Goal: Task Accomplishment & Management: Use online tool/utility

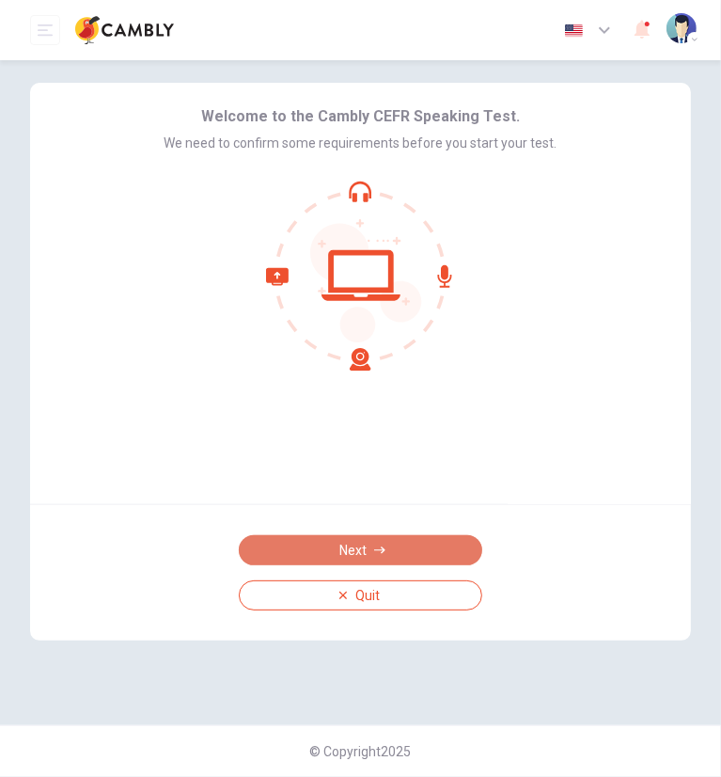
click at [369, 556] on button "Next" at bounding box center [361, 550] width 244 height 30
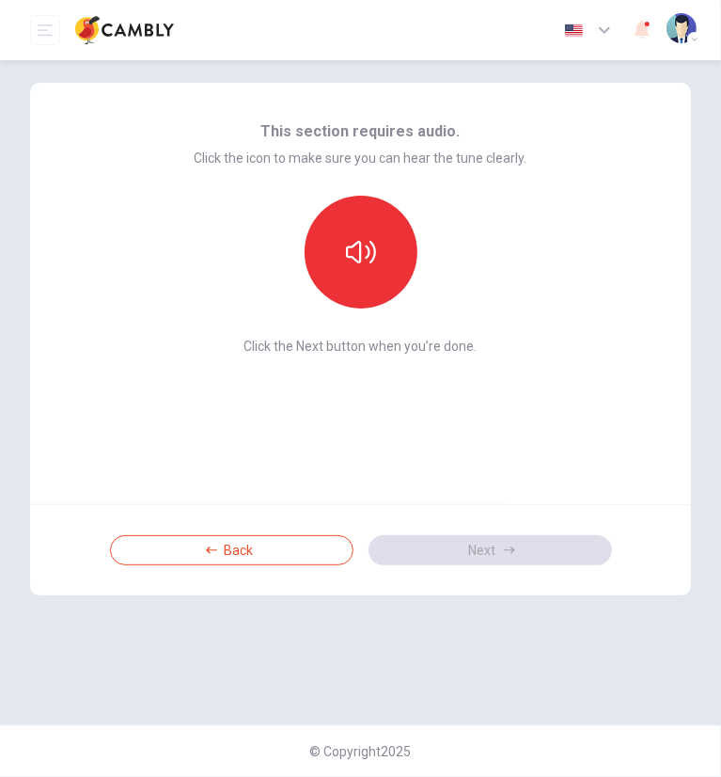
click at [399, 336] on div "This section requires audio. Click the icon to make sure you can hear the tune …" at bounding box center [361, 236] width 333 height 233
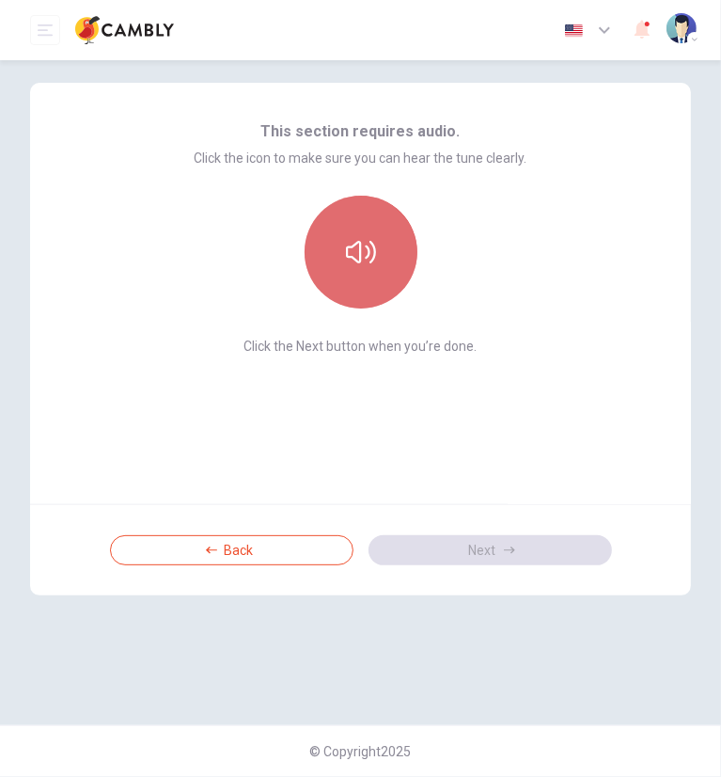
click at [354, 277] on button "button" at bounding box center [361, 252] width 113 height 113
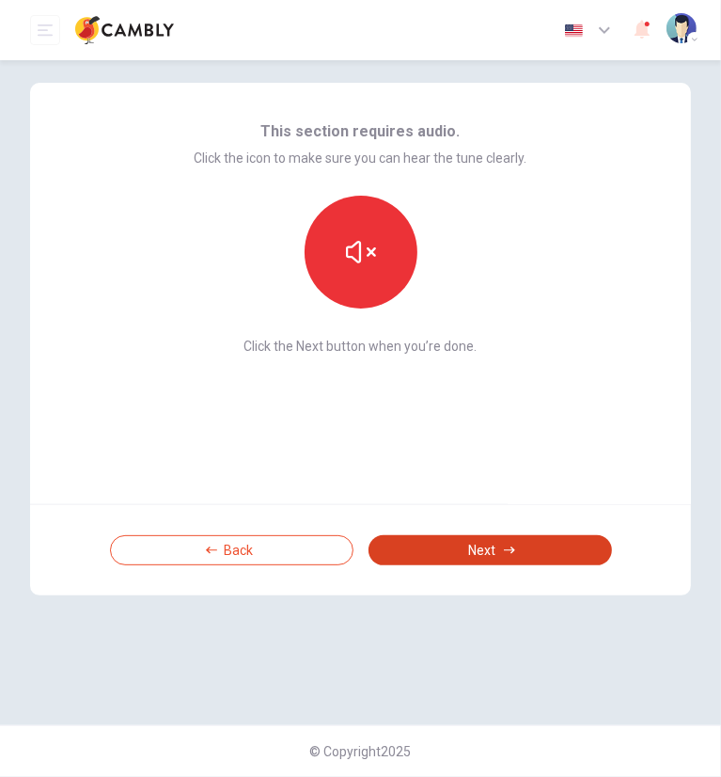
click at [512, 559] on button "Next" at bounding box center [491, 550] width 244 height 30
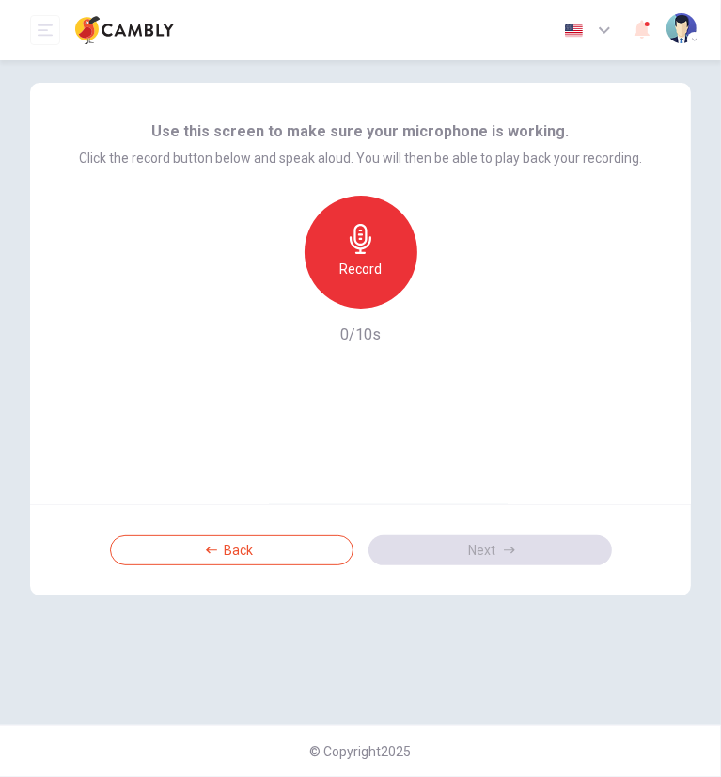
click at [388, 329] on div "Record 0/10s" at bounding box center [360, 271] width 563 height 150
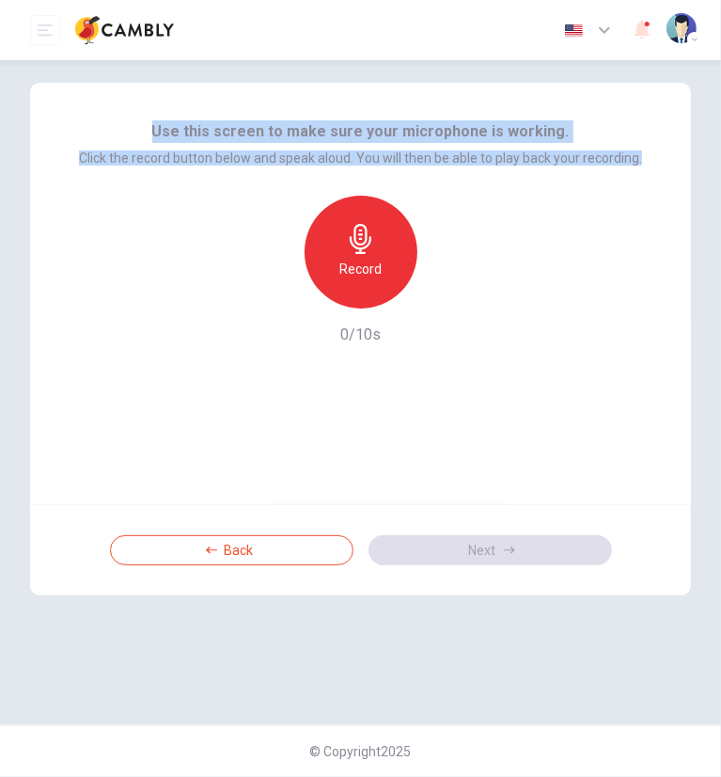
drag, startPoint x: 652, startPoint y: 155, endPoint x: 160, endPoint y: 123, distance: 492.9
click at [160, 123] on div "Use this screen to make sure your microphone is working. Click the record butto…" at bounding box center [360, 293] width 661 height 421
copy div "Use this screen to make sure your microphone is working. Click the record butto…"
click at [379, 274] on h6 "Record" at bounding box center [360, 269] width 42 height 23
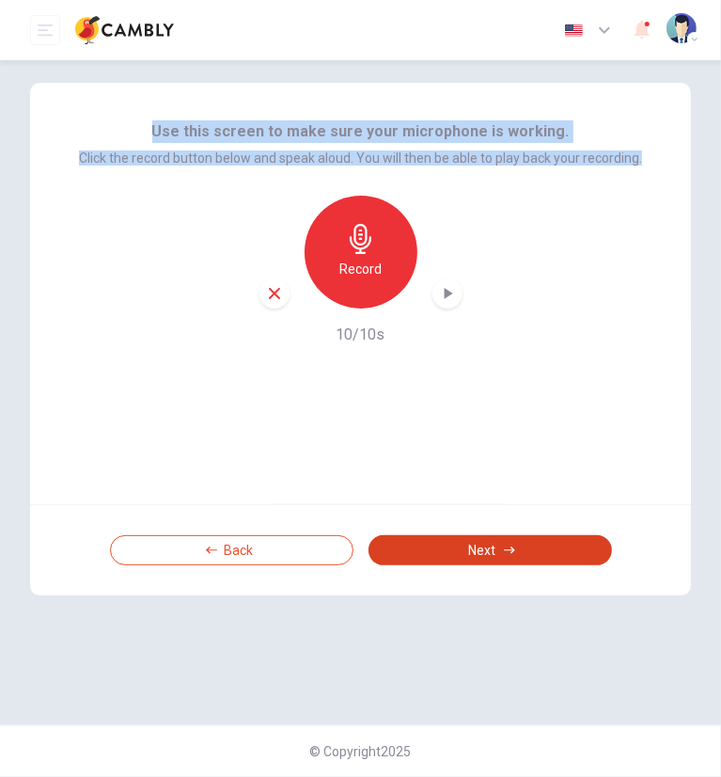
click at [459, 544] on button "Next" at bounding box center [491, 550] width 244 height 30
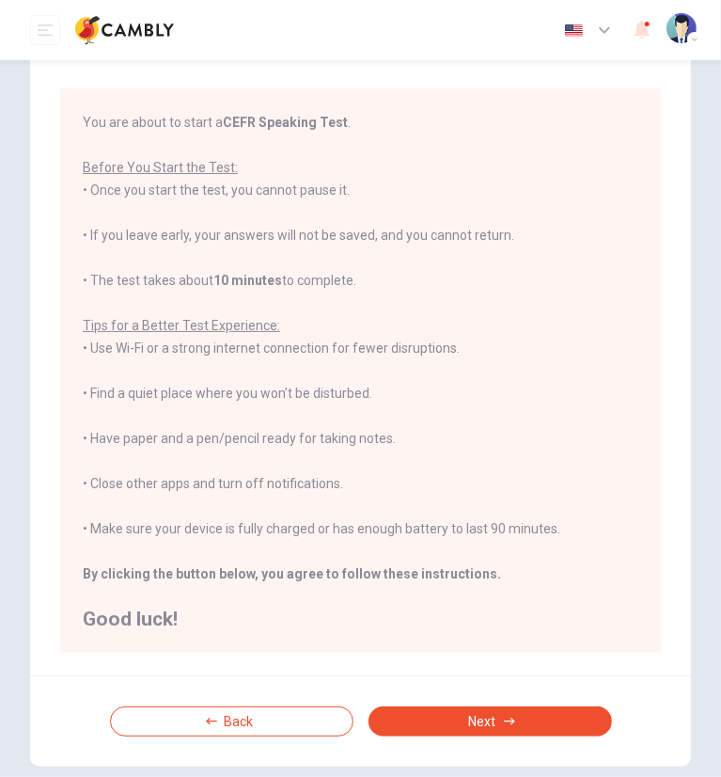
scroll to position [134, 0]
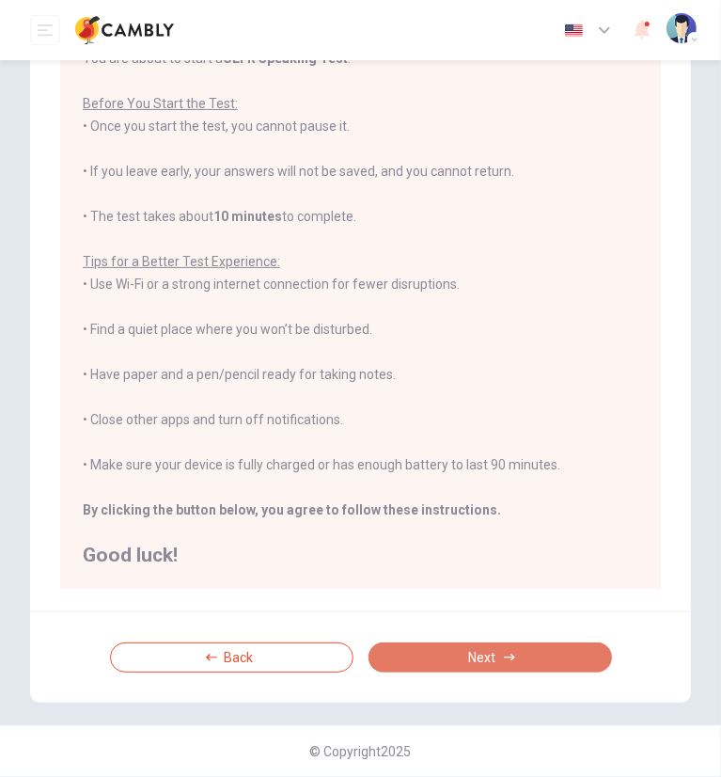
click at [534, 645] on button "Next" at bounding box center [491, 657] width 244 height 30
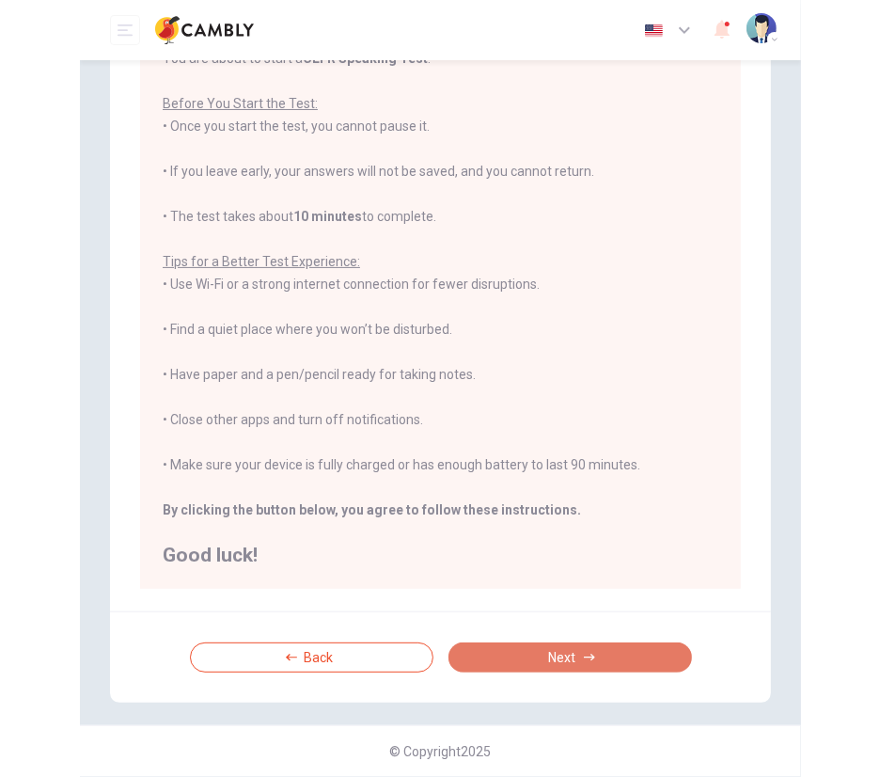
scroll to position [0, 0]
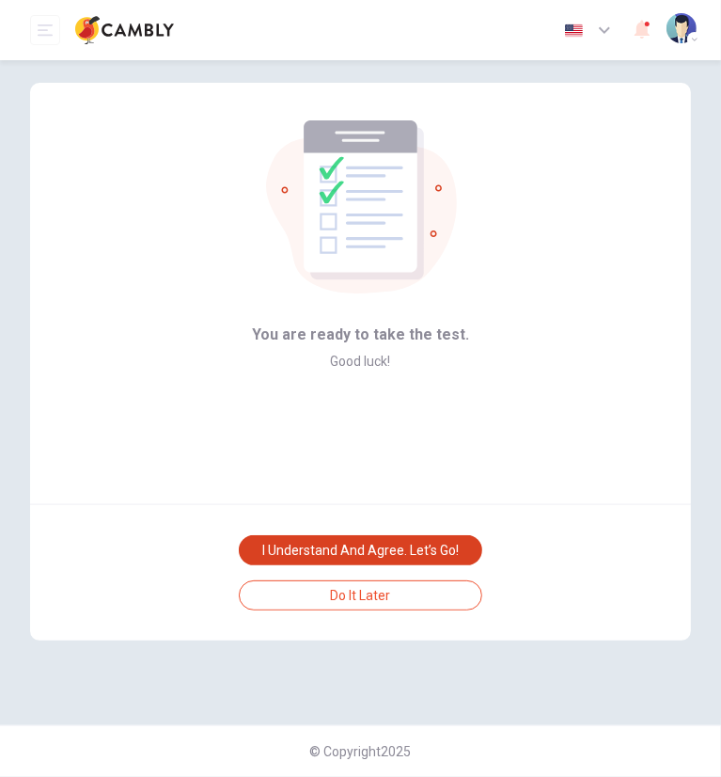
click at [410, 547] on button "I understand and agree. Let’s go!" at bounding box center [361, 550] width 244 height 30
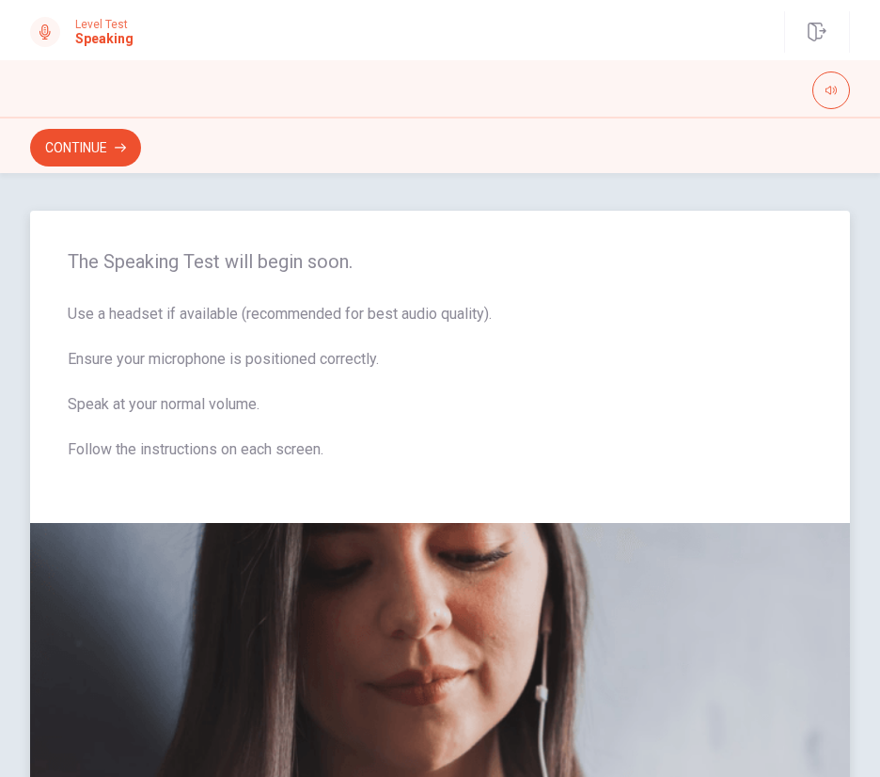
drag, startPoint x: 85, startPoint y: 312, endPoint x: 354, endPoint y: 345, distance: 271.0
click at [356, 340] on span "Use a headset if available (recommended for best audio quality). Ensure your mi…" at bounding box center [440, 393] width 745 height 181
click at [352, 347] on span "Use a headset if available (recommended for best audio quality). Ensure your mi…" at bounding box center [440, 393] width 745 height 181
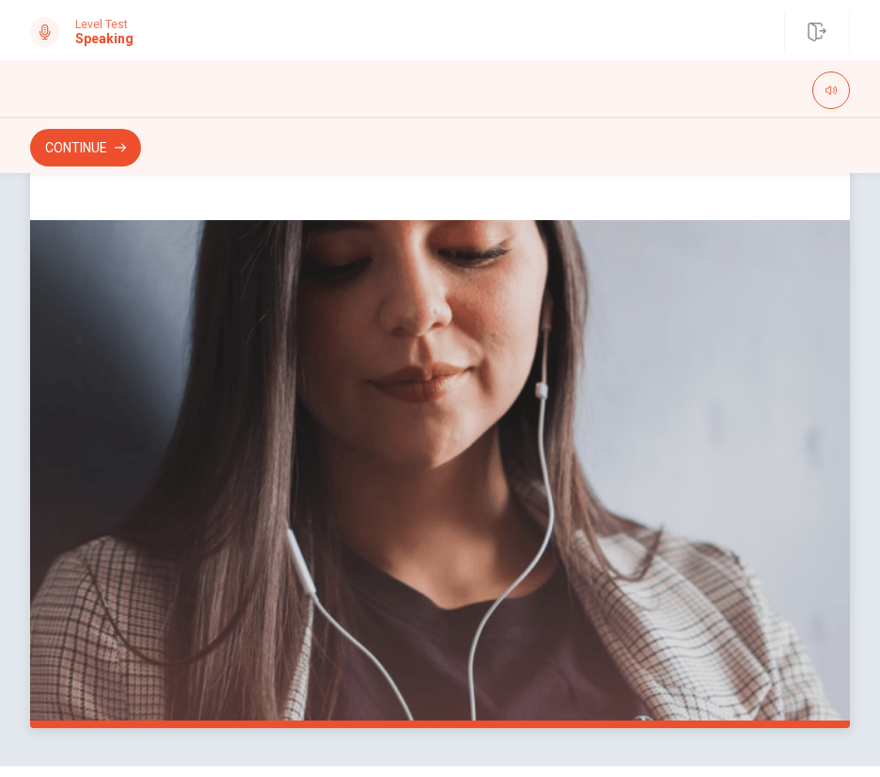
scroll to position [343, 0]
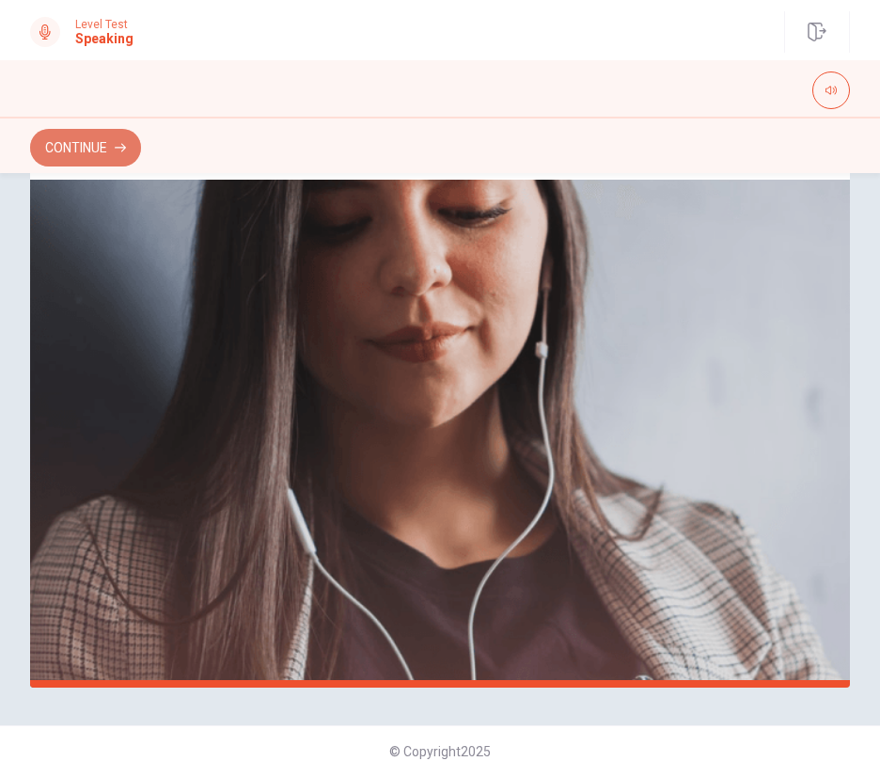
click at [88, 150] on button "Continue" at bounding box center [85, 148] width 111 height 38
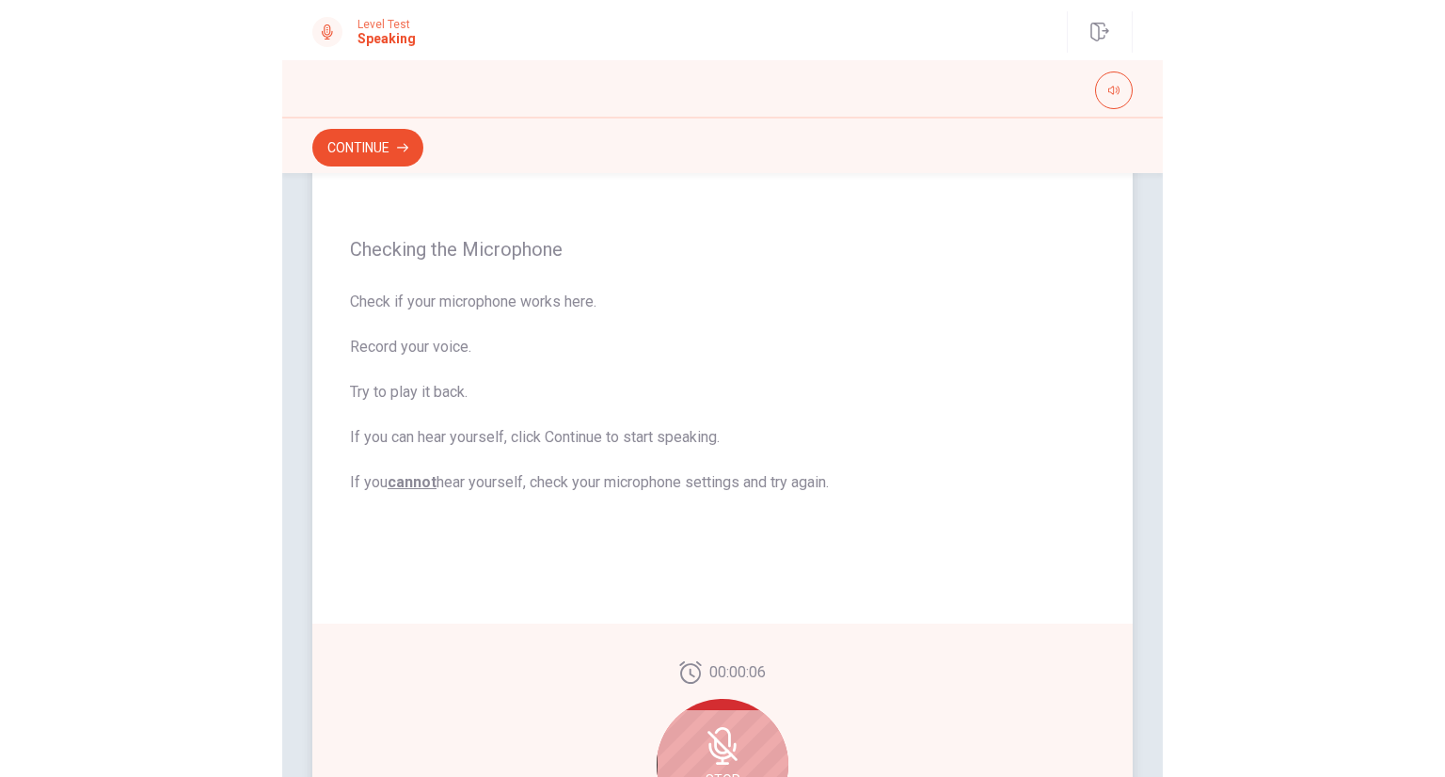
scroll to position [61, 0]
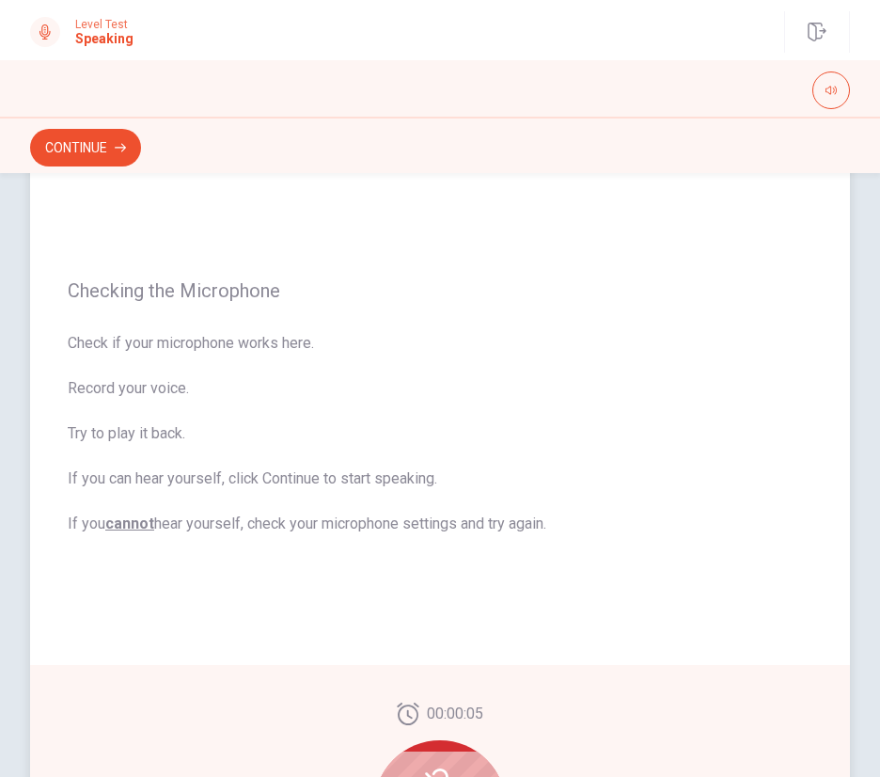
drag, startPoint x: 556, startPoint y: 536, endPoint x: 101, endPoint y: 318, distance: 504.8
click at [105, 373] on div "Checking the Microphone Check if your microphone works here. Record your voice.…" at bounding box center [440, 407] width 820 height 515
drag, startPoint x: 79, startPoint y: 281, endPoint x: 436, endPoint y: 488, distance: 412.9
click at [436, 488] on div "Checking the Microphone Check if your microphone works here. Record your voice.…" at bounding box center [440, 407] width 820 height 515
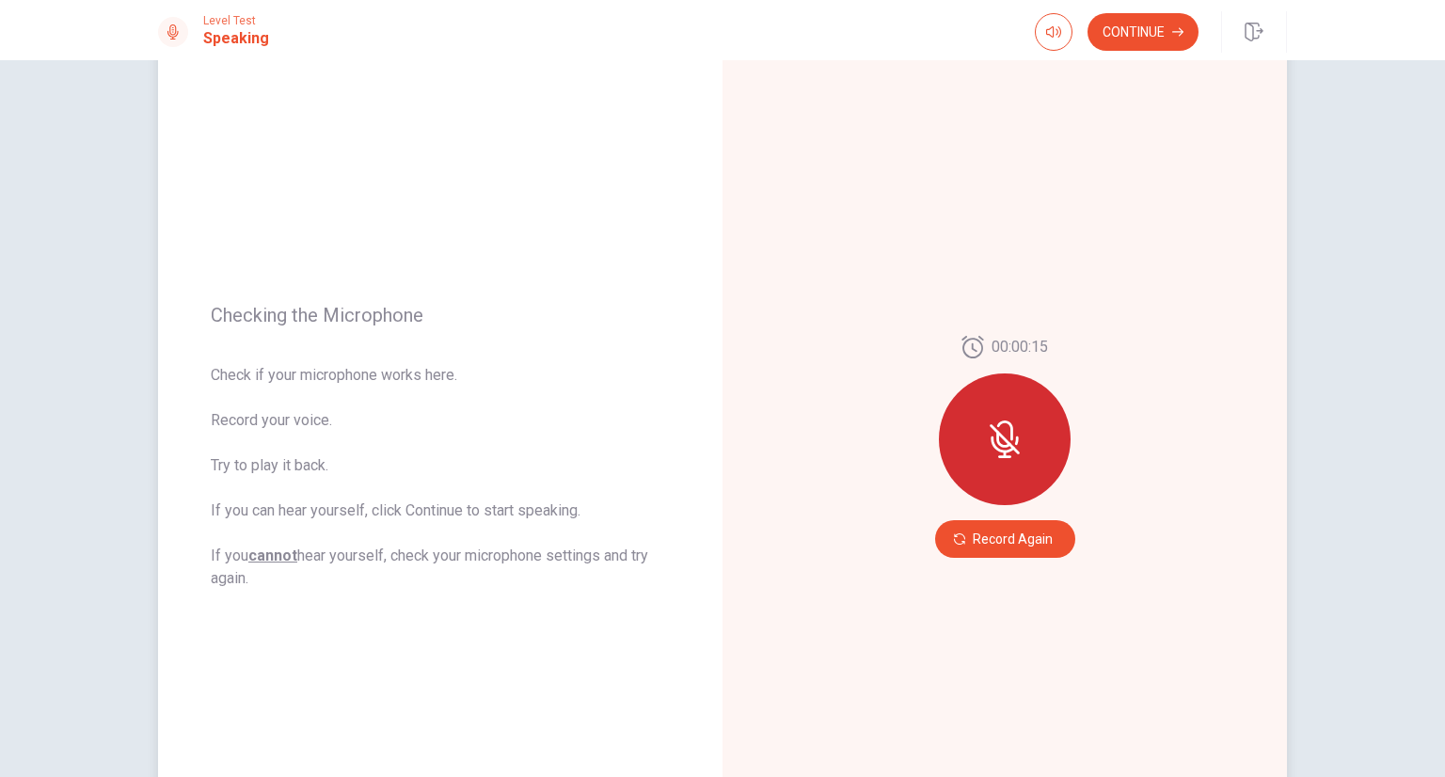
click at [1001, 464] on div at bounding box center [1005, 439] width 132 height 132
click at [996, 533] on button "Record Again" at bounding box center [1005, 539] width 140 height 38
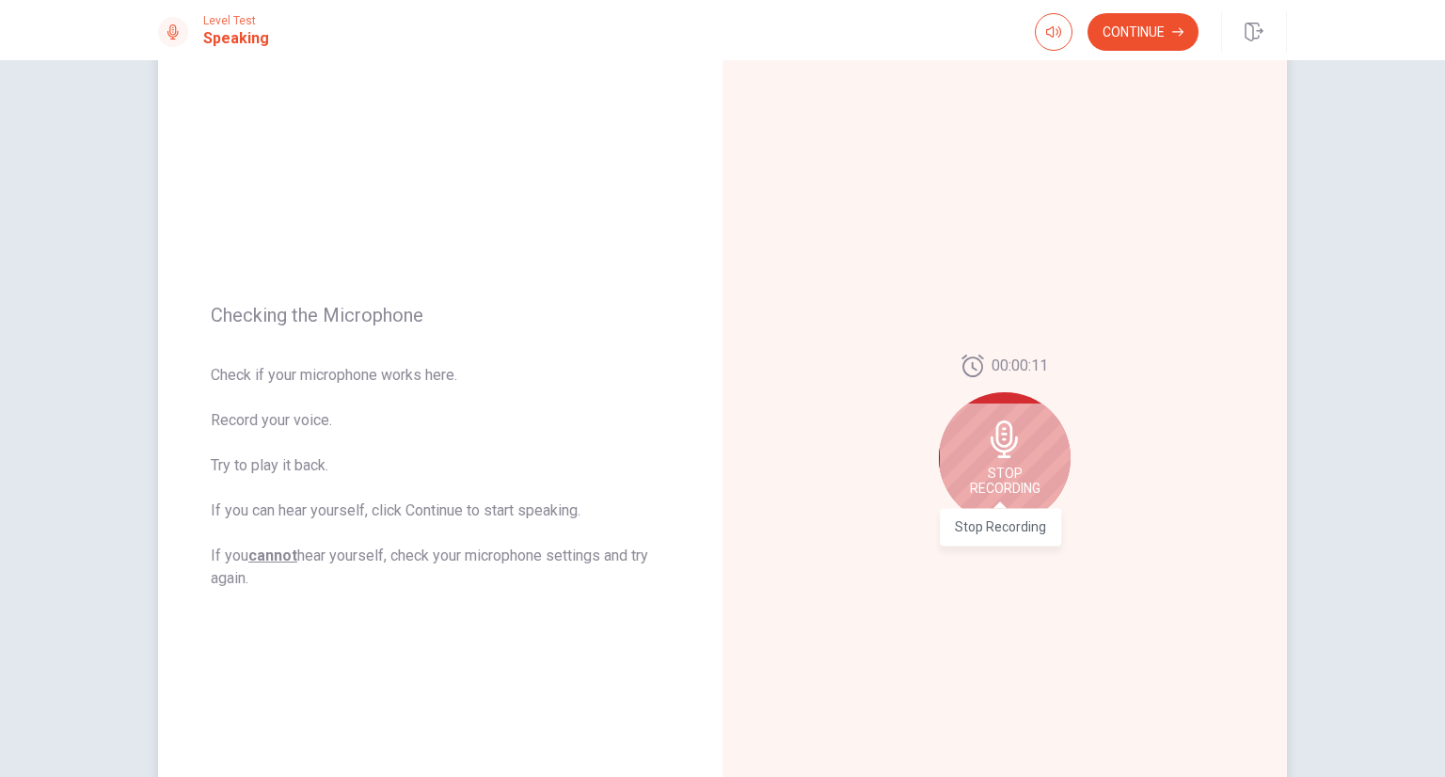
click at [997, 492] on span "Stop Recording" at bounding box center [1005, 481] width 71 height 30
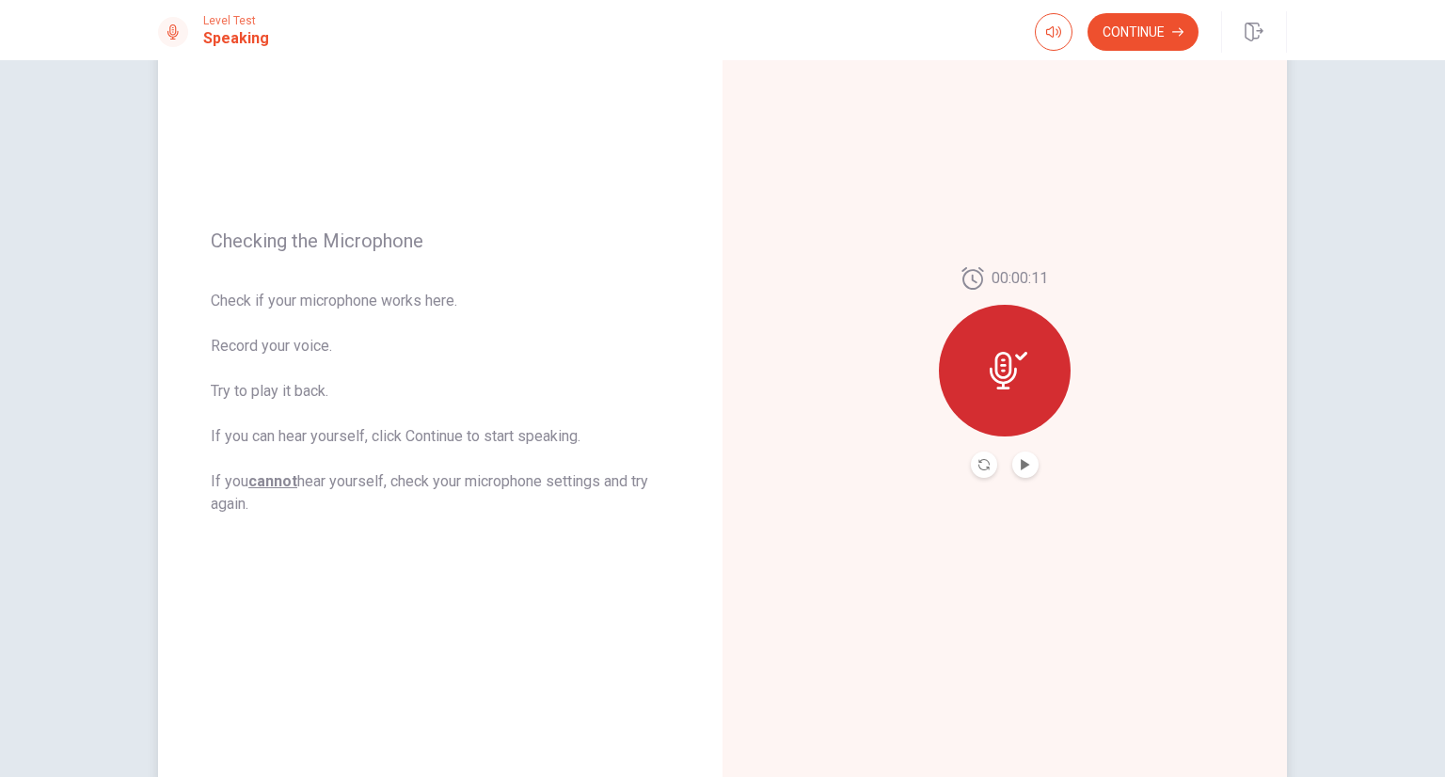
scroll to position [239, 0]
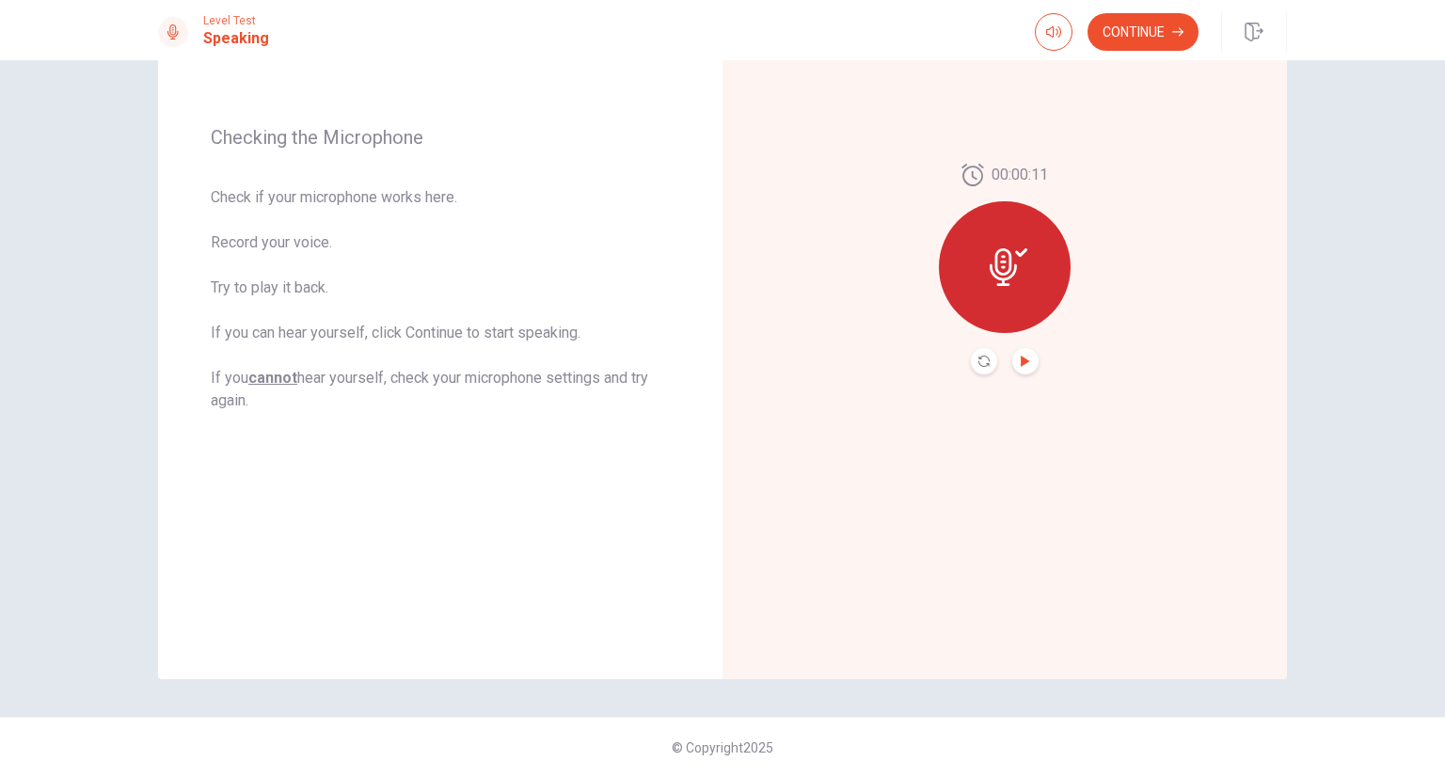
click at [1017, 366] on button "Play Audio" at bounding box center [1025, 361] width 26 height 26
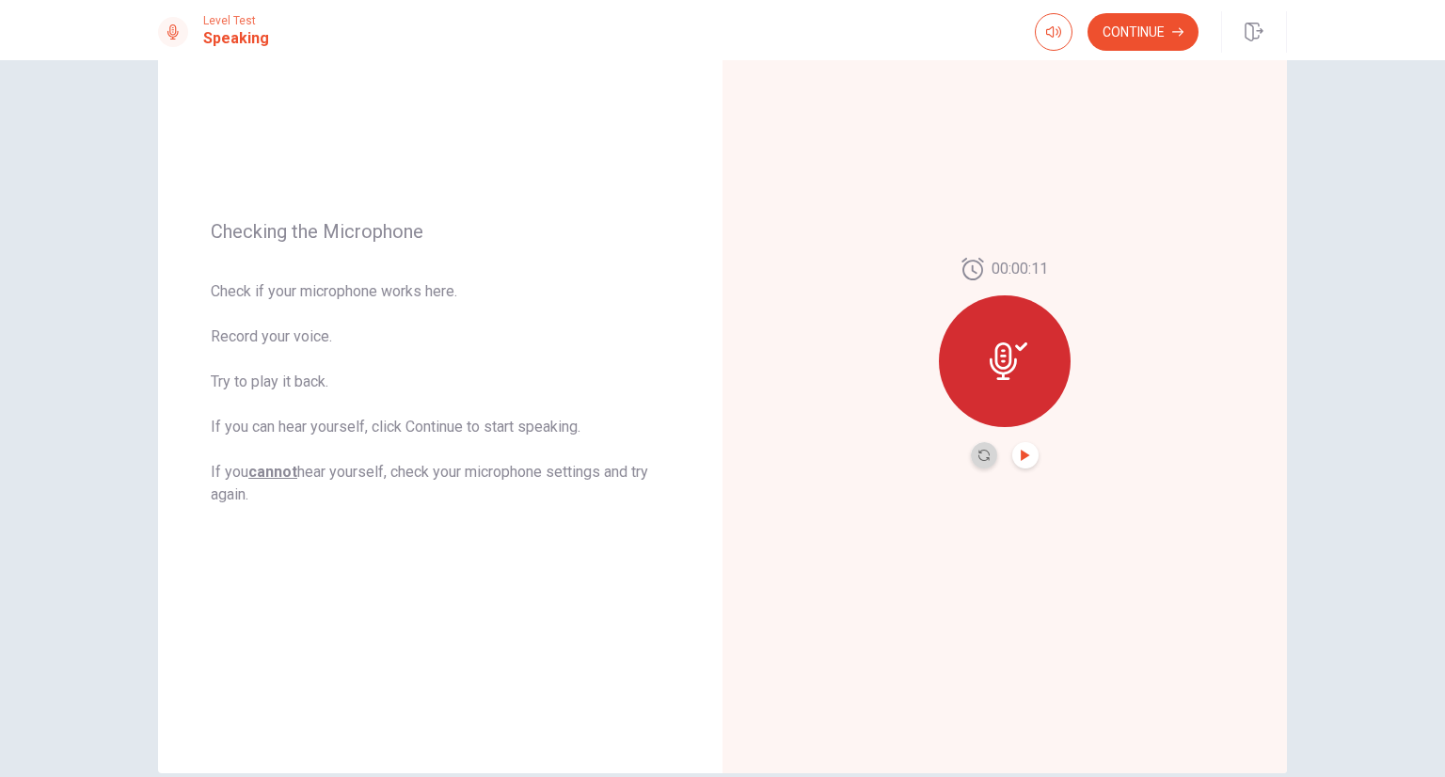
click at [986, 456] on button "Record Again" at bounding box center [984, 455] width 26 height 26
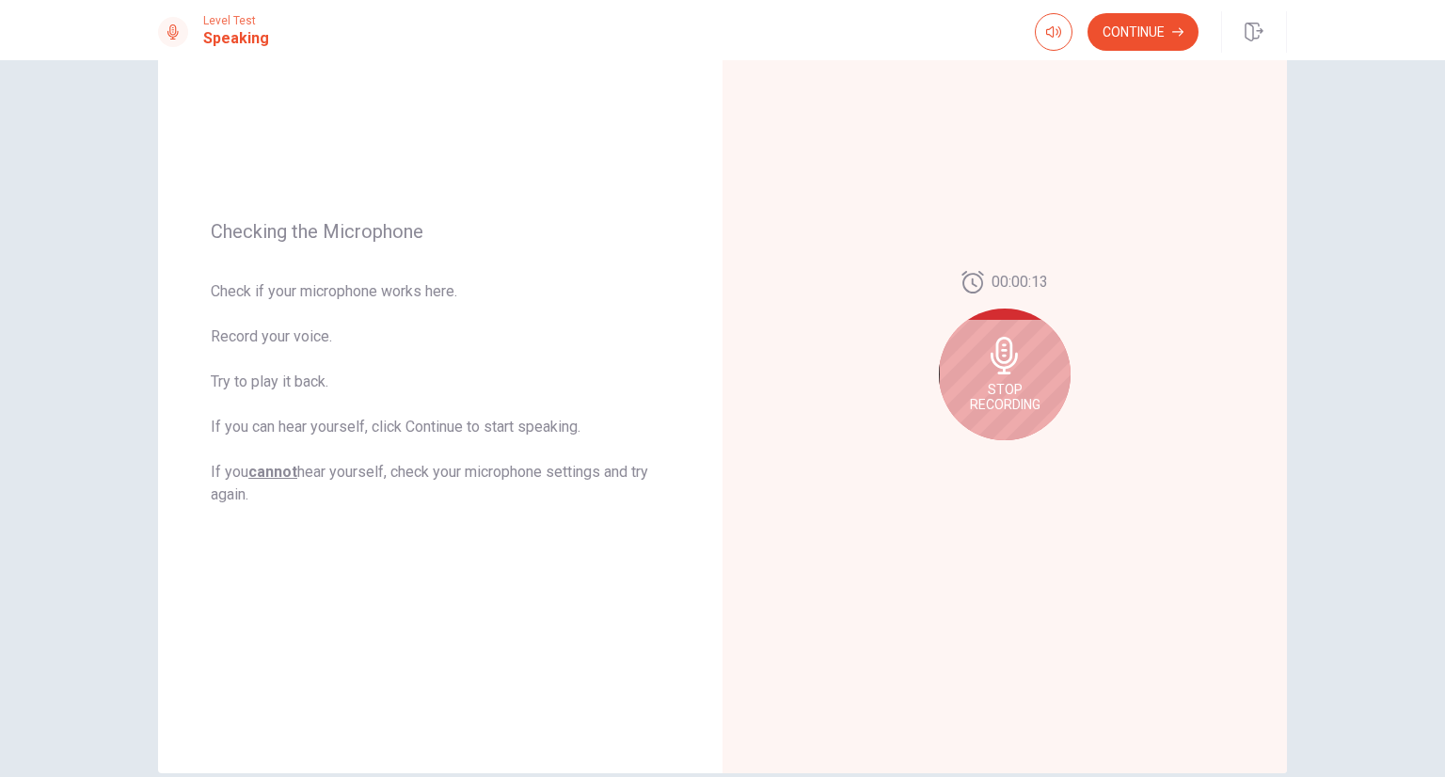
click at [1006, 370] on icon at bounding box center [1005, 356] width 38 height 38
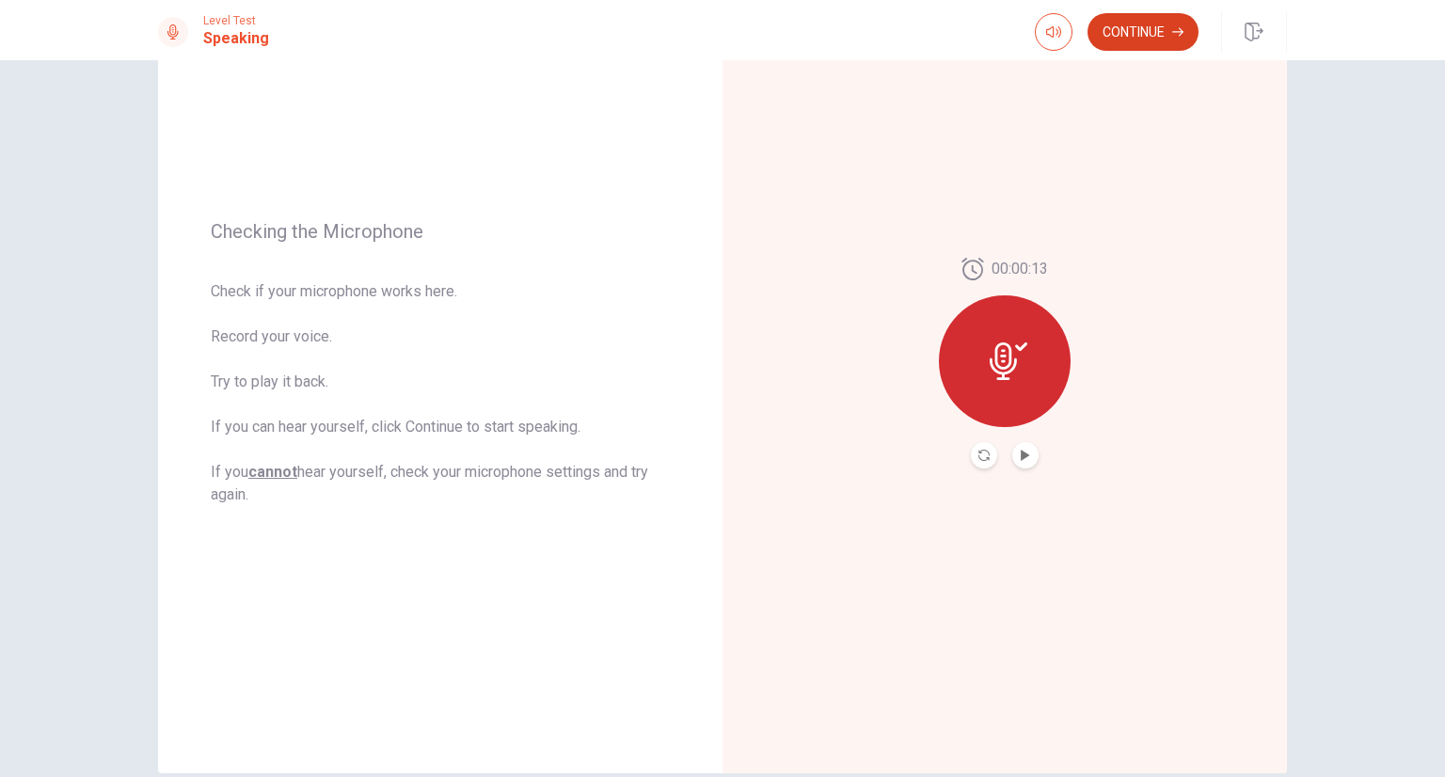
click at [1153, 39] on button "Continue" at bounding box center [1142, 32] width 111 height 38
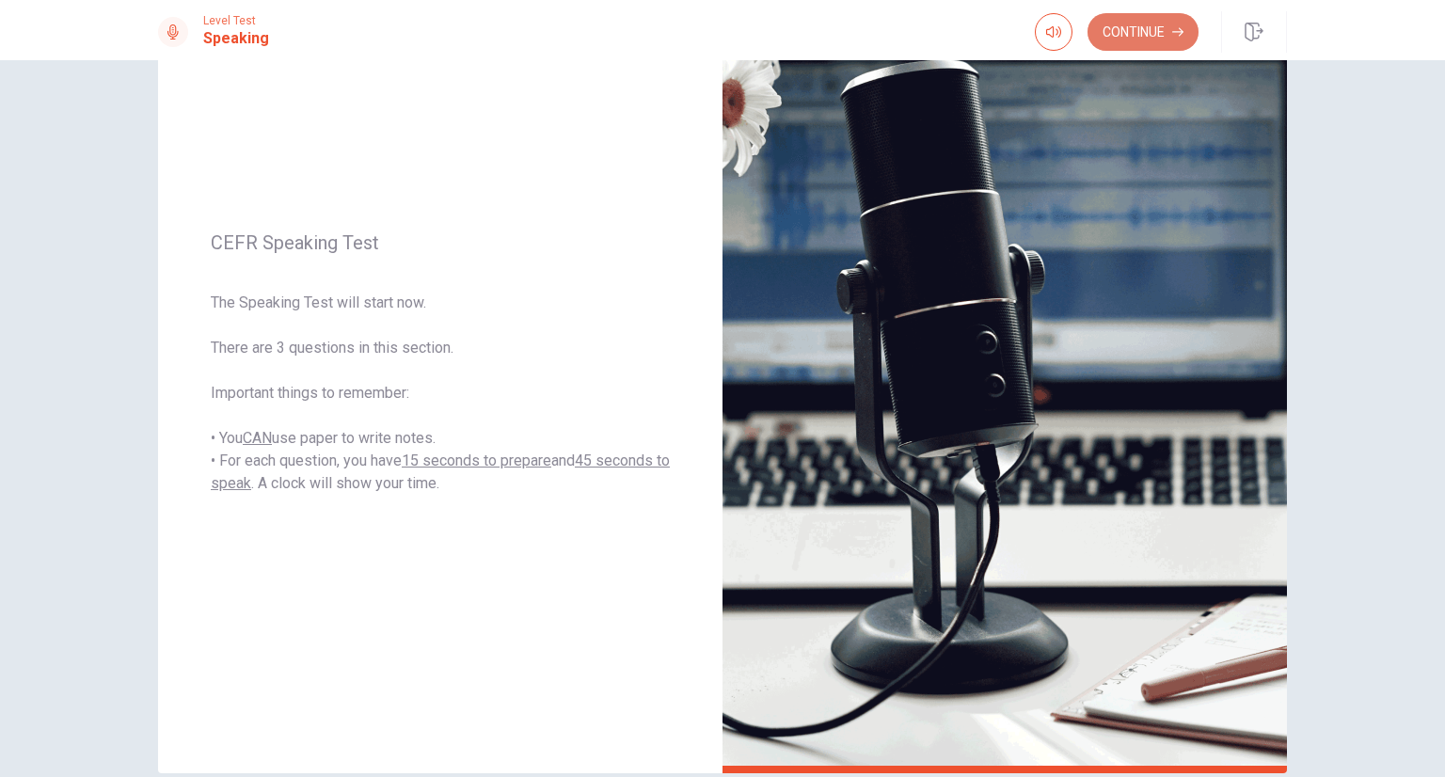
click at [1164, 30] on button "Continue" at bounding box center [1142, 32] width 111 height 38
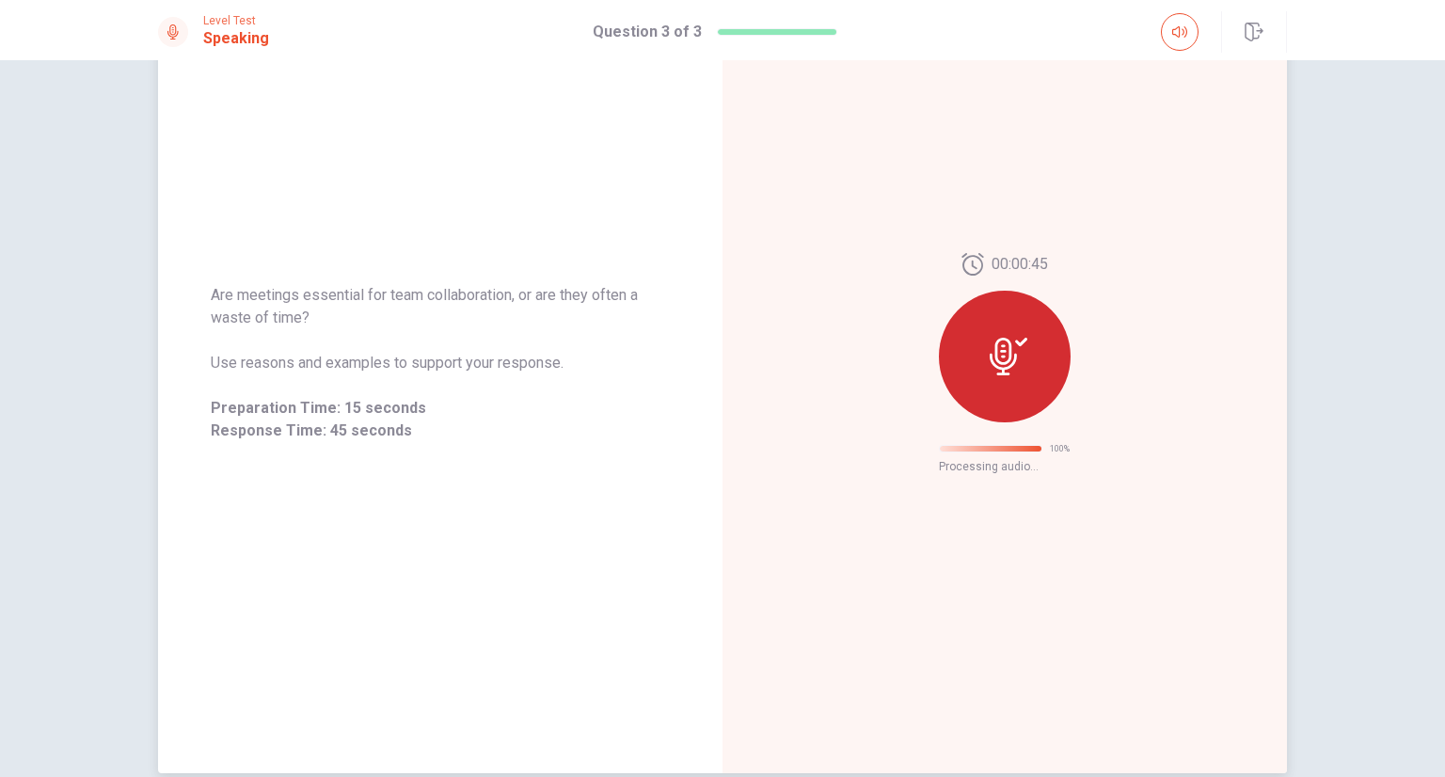
scroll to position [0, 0]
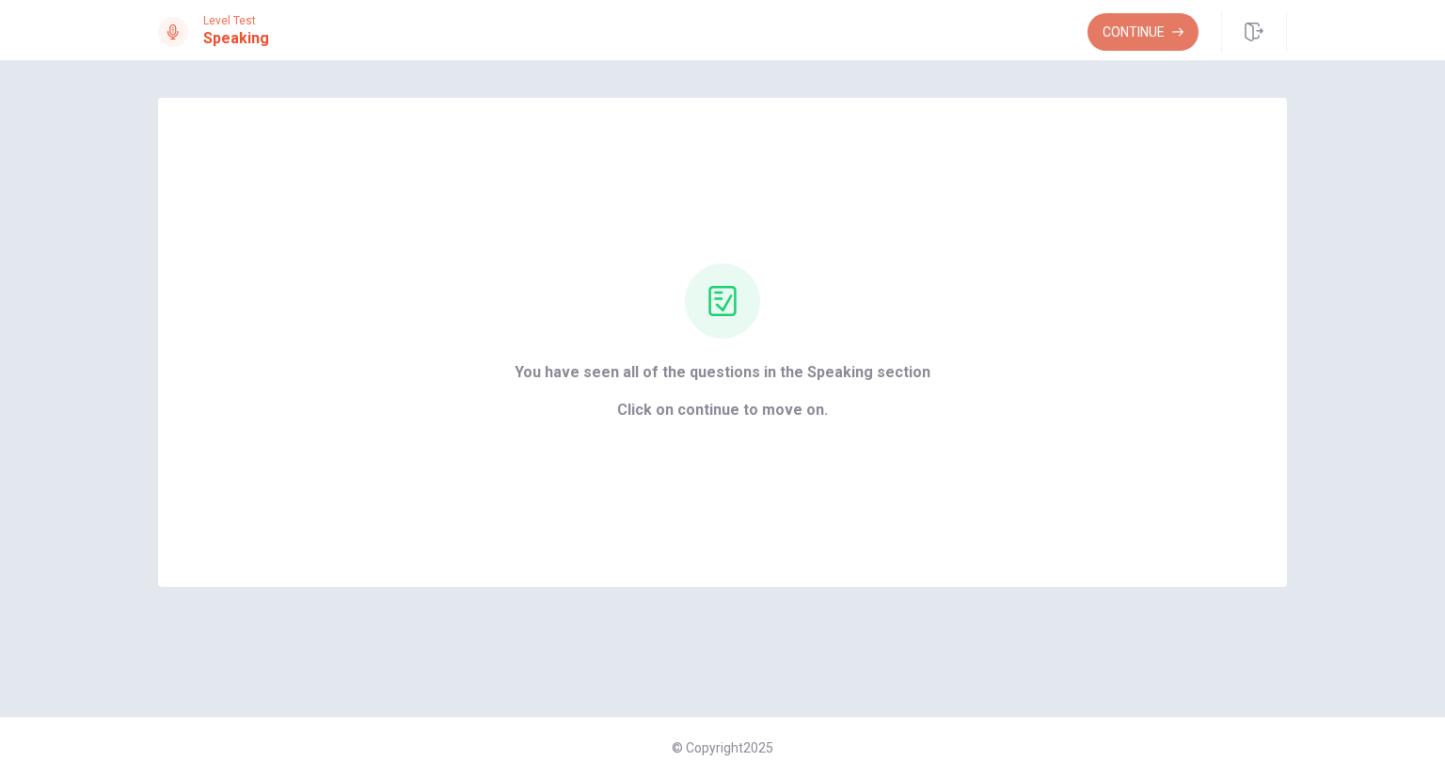
click at [1144, 37] on button "Continue" at bounding box center [1142, 32] width 111 height 38
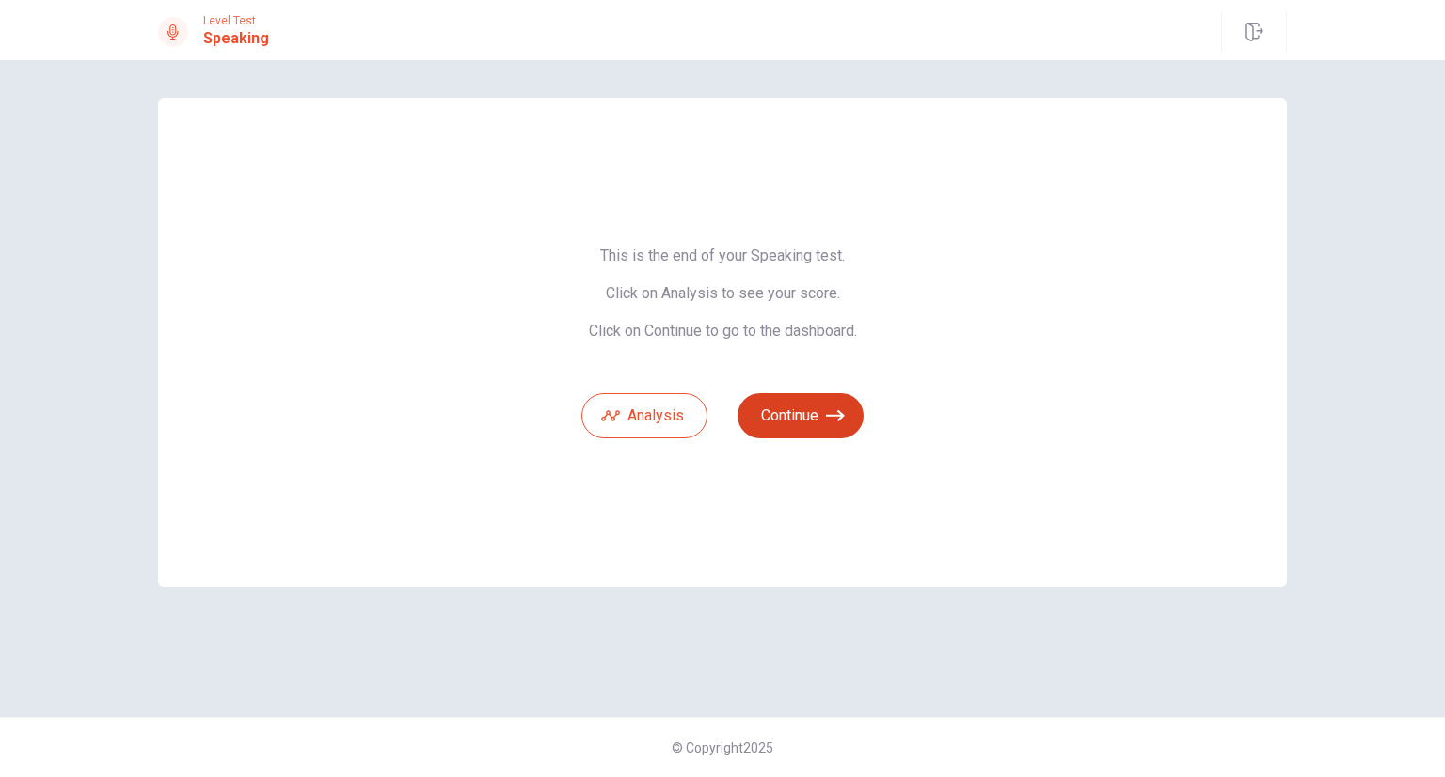
click at [794, 400] on button "Continue" at bounding box center [800, 415] width 126 height 45
